Goal: Find specific page/section: Find specific page/section

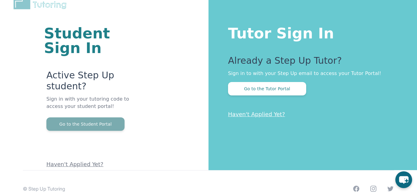
scroll to position [24, 0]
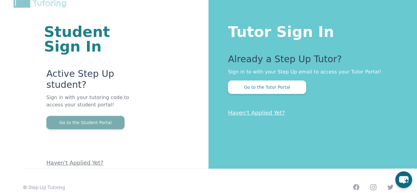
click at [86, 120] on button "Go to the Student Portal" at bounding box center [85, 122] width 78 height 13
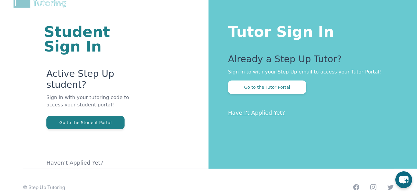
click at [173, 90] on div "Student Sign In Active Step Up student? Sign in with your tutoring code to acce…" at bounding box center [103, 71] width 159 height 191
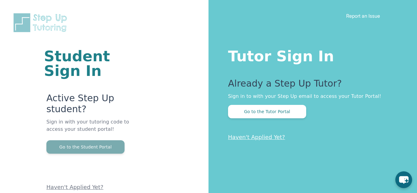
click at [67, 148] on button "Go to the Student Portal" at bounding box center [85, 146] width 78 height 13
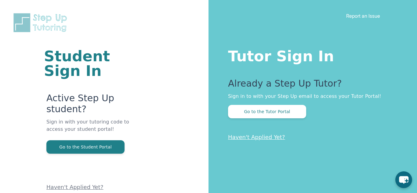
click at [89, 124] on p "Sign in with your tutoring code to access your student portal!" at bounding box center [90, 129] width 89 height 22
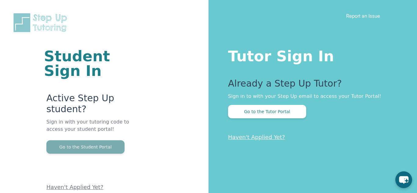
click at [100, 146] on button "Go to the Student Portal" at bounding box center [85, 146] width 78 height 13
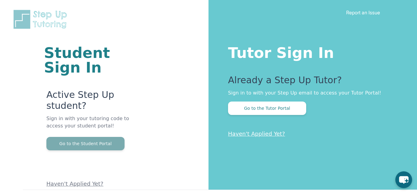
scroll to position [5, 0]
